Goal: Information Seeking & Learning: Check status

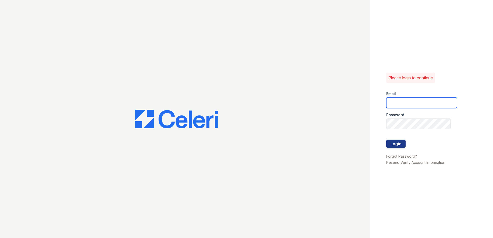
click at [407, 104] on input "email" at bounding box center [422, 103] width 71 height 11
type input "[EMAIL_ADDRESS][DOMAIN_NAME]"
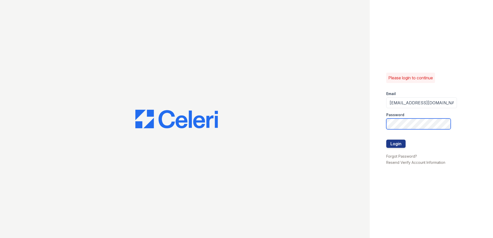
click at [387, 140] on button "Login" at bounding box center [396, 144] width 19 height 8
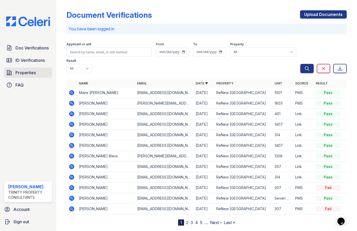
click at [16, 73] on span "Properties" at bounding box center [25, 73] width 20 height 6
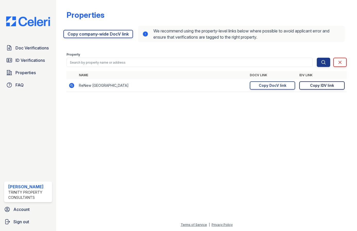
click at [337, 83] on link "Copy IDV link Copy link" at bounding box center [322, 86] width 45 height 8
click at [138, 147] on div at bounding box center [207, 164] width 285 height 117
click at [261, 86] on div "Copy DocV link" at bounding box center [273, 85] width 28 height 5
click at [271, 83] on div "Copy DocV link" at bounding box center [273, 85] width 28 height 5
click at [20, 60] on span "ID Verifications" at bounding box center [29, 60] width 29 height 6
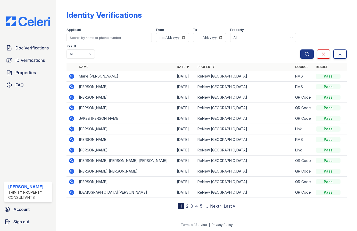
click at [70, 74] on icon at bounding box center [71, 76] width 5 height 5
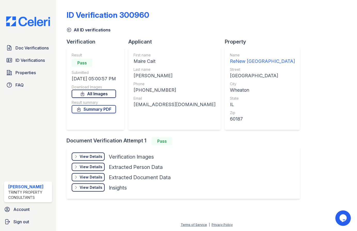
click at [94, 94] on link "All Images" at bounding box center [94, 94] width 44 height 8
click at [96, 109] on link "Summary PDF" at bounding box center [94, 109] width 44 height 8
click at [25, 58] on span "ID Verifications" at bounding box center [29, 60] width 29 height 6
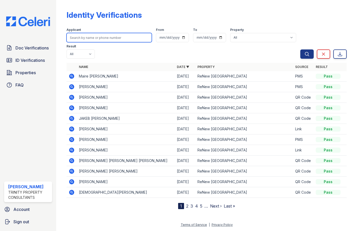
click at [87, 36] on input "search" at bounding box center [109, 37] width 85 height 9
type input "[PERSON_NAME]"
click at [301, 50] on button "Search" at bounding box center [307, 54] width 13 height 9
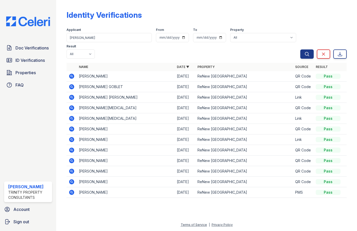
click at [71, 73] on icon at bounding box center [72, 76] width 6 height 6
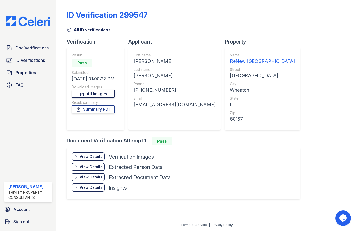
click at [97, 96] on link "All Images" at bounding box center [93, 94] width 43 height 8
click at [100, 110] on link "Summary PDF" at bounding box center [93, 109] width 43 height 8
click at [30, 47] on span "Doc Verifications" at bounding box center [31, 48] width 33 height 6
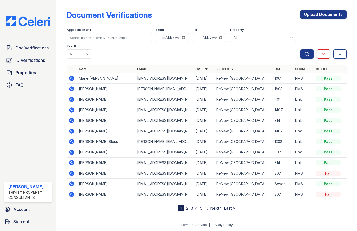
click at [70, 76] on icon at bounding box center [71, 78] width 5 height 5
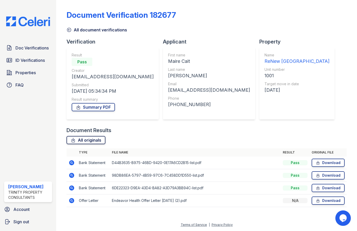
click at [91, 141] on link "All originals" at bounding box center [86, 140] width 39 height 8
click at [95, 107] on link "Summary PDF" at bounding box center [93, 107] width 43 height 8
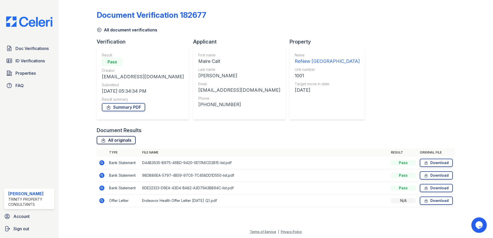
click at [117, 138] on link "All originals" at bounding box center [116, 140] width 39 height 8
click at [24, 49] on span "Doc Verifications" at bounding box center [31, 48] width 33 height 6
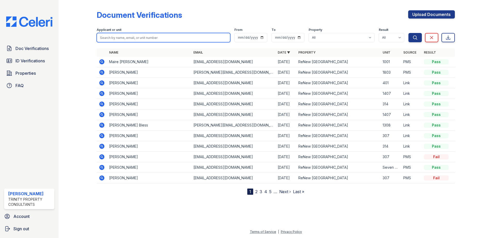
click at [126, 37] on input "search" at bounding box center [164, 37] width 134 height 9
type input "[PERSON_NAME]"
click at [357, 33] on button "Search" at bounding box center [415, 37] width 13 height 9
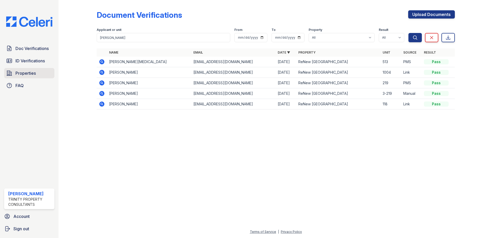
click at [17, 69] on link "Properties" at bounding box center [29, 73] width 50 height 10
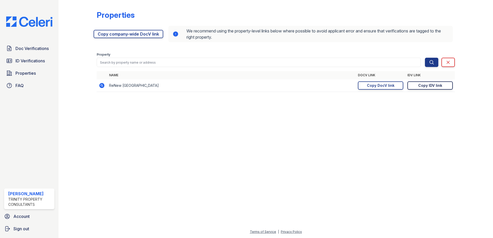
click at [357, 84] on div "Copy IDV link" at bounding box center [431, 85] width 24 height 5
click at [357, 91] on td "[URL][DOMAIN_NAME] Copy DocV link Copy link" at bounding box center [381, 85] width 50 height 13
click at [357, 84] on div "Copy DocV link" at bounding box center [381, 85] width 28 height 5
